Goal: Information Seeking & Learning: Learn about a topic

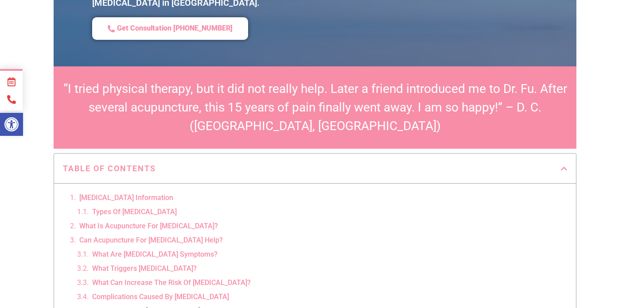
scroll to position [254, 0]
click at [166, 235] on link "Can Acupuncture For [MEDICAL_DATA] Help?" at bounding box center [150, 240] width 143 height 11
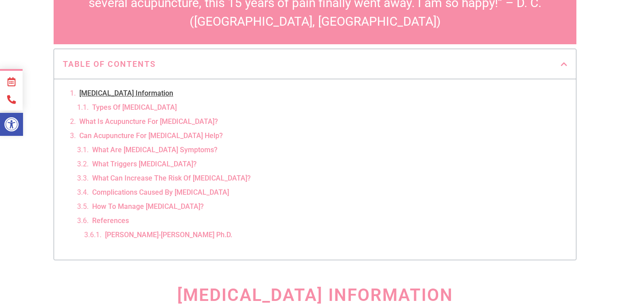
scroll to position [360, 0]
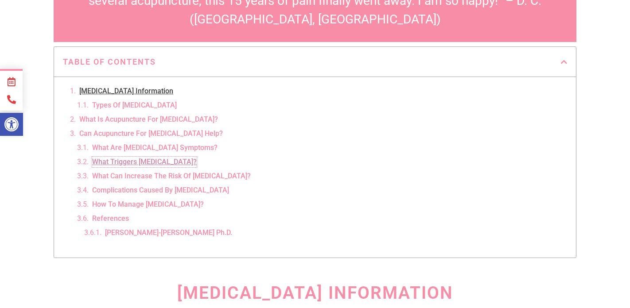
click at [133, 157] on link "What Triggers [MEDICAL_DATA]?" at bounding box center [144, 162] width 104 height 11
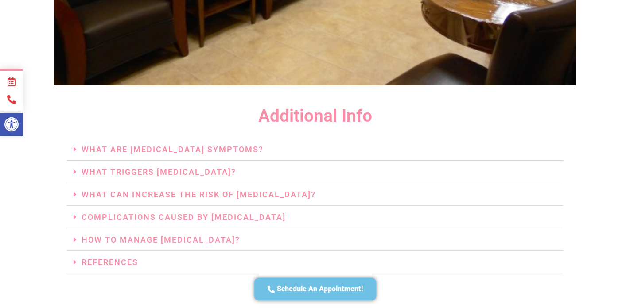
scroll to position [1872, 0]
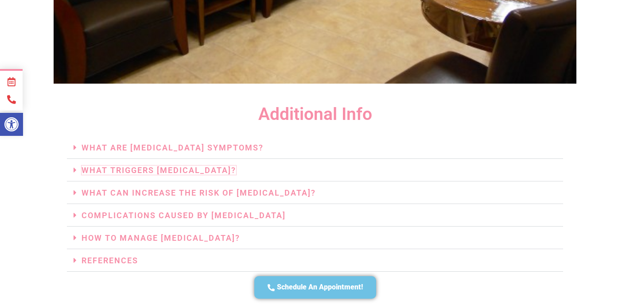
click at [142, 166] on link "What Triggers [MEDICAL_DATA]?" at bounding box center [158, 170] width 155 height 9
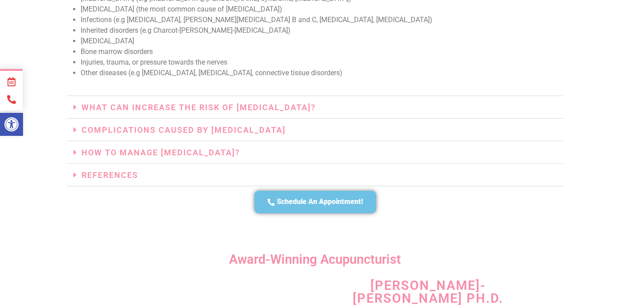
scroll to position [2096, 0]
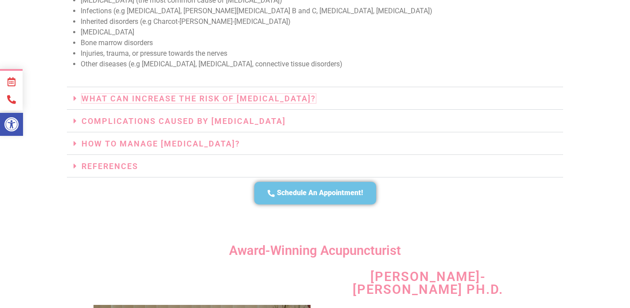
click at [148, 94] on link "What Can Increase The Risk Of [MEDICAL_DATA]?" at bounding box center [198, 98] width 234 height 9
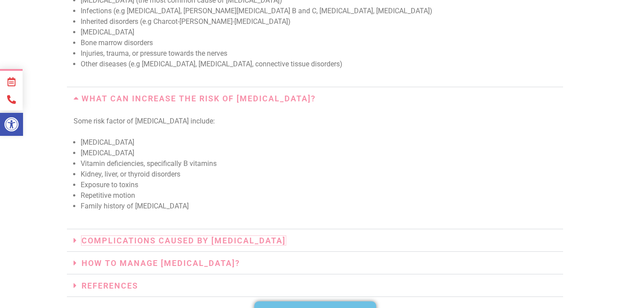
click at [167, 236] on link "Complications Caused By [MEDICAL_DATA]" at bounding box center [183, 240] width 204 height 9
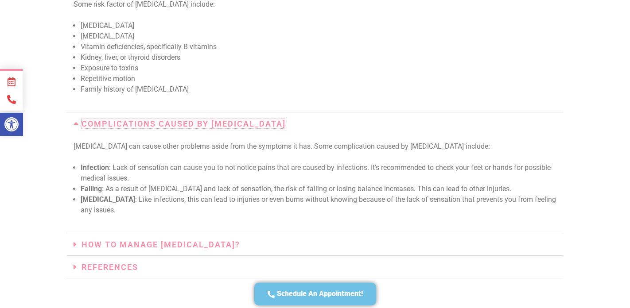
scroll to position [2219, 0]
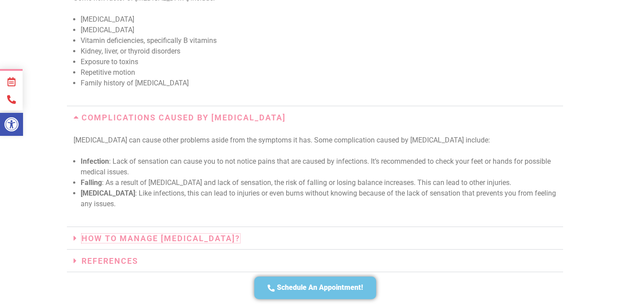
click at [166, 234] on link "How To Manage [MEDICAL_DATA]?" at bounding box center [160, 238] width 158 height 9
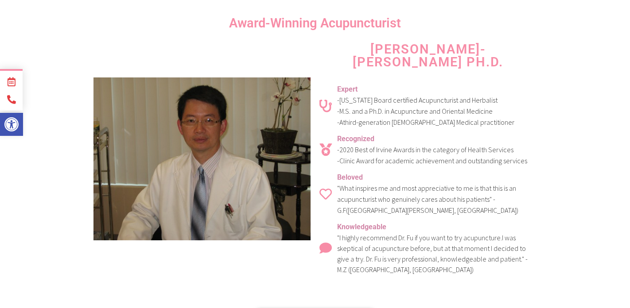
scroll to position [2908, 0]
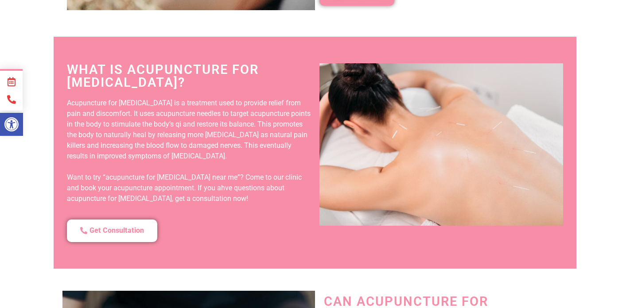
scroll to position [360, 0]
